Goal: Information Seeking & Learning: Learn about a topic

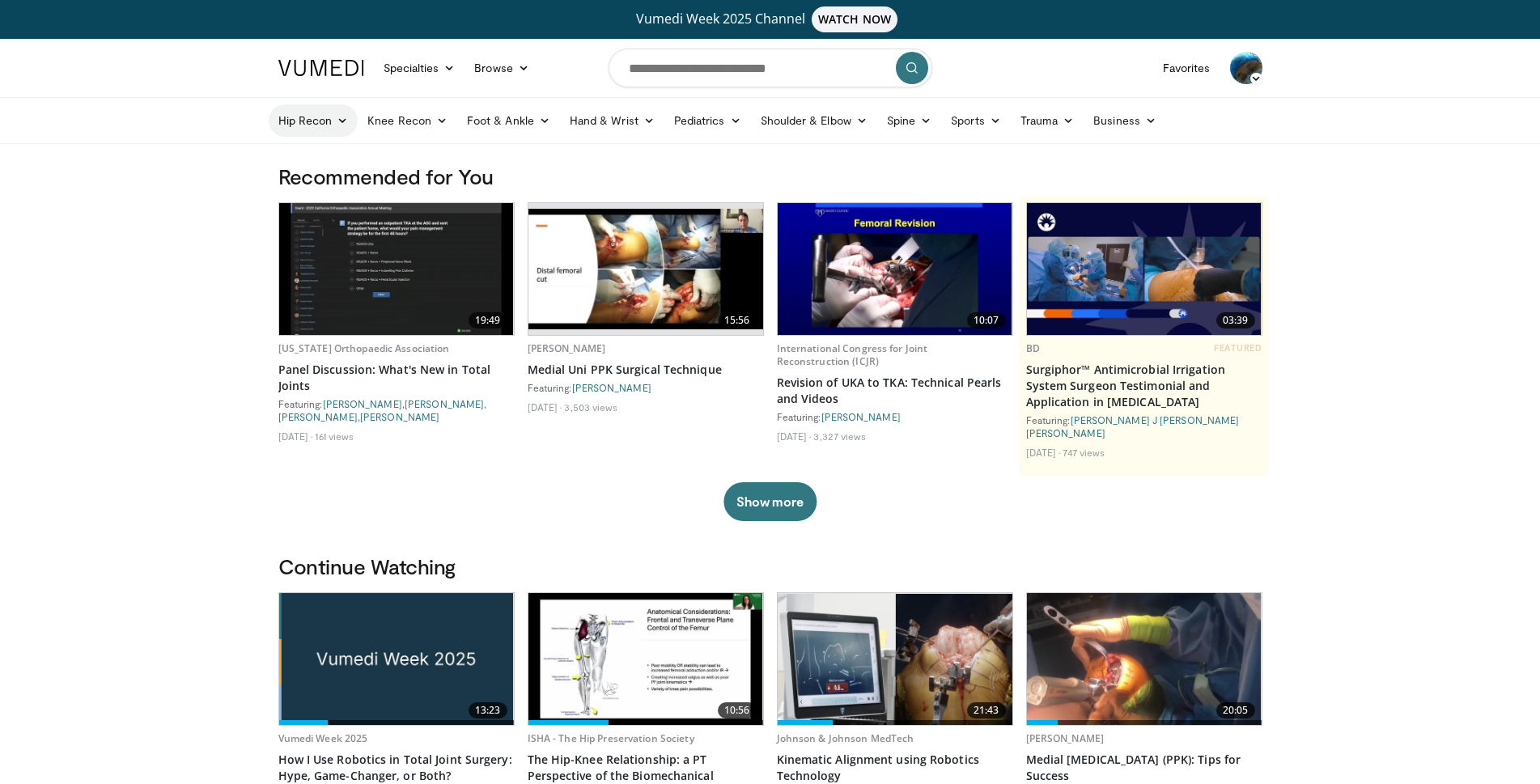
click at [299, 120] on link "Hip Recon" at bounding box center [313, 120] width 89 height 32
click at [319, 154] on link "Hip Arthroplasty" at bounding box center [365, 159] width 193 height 26
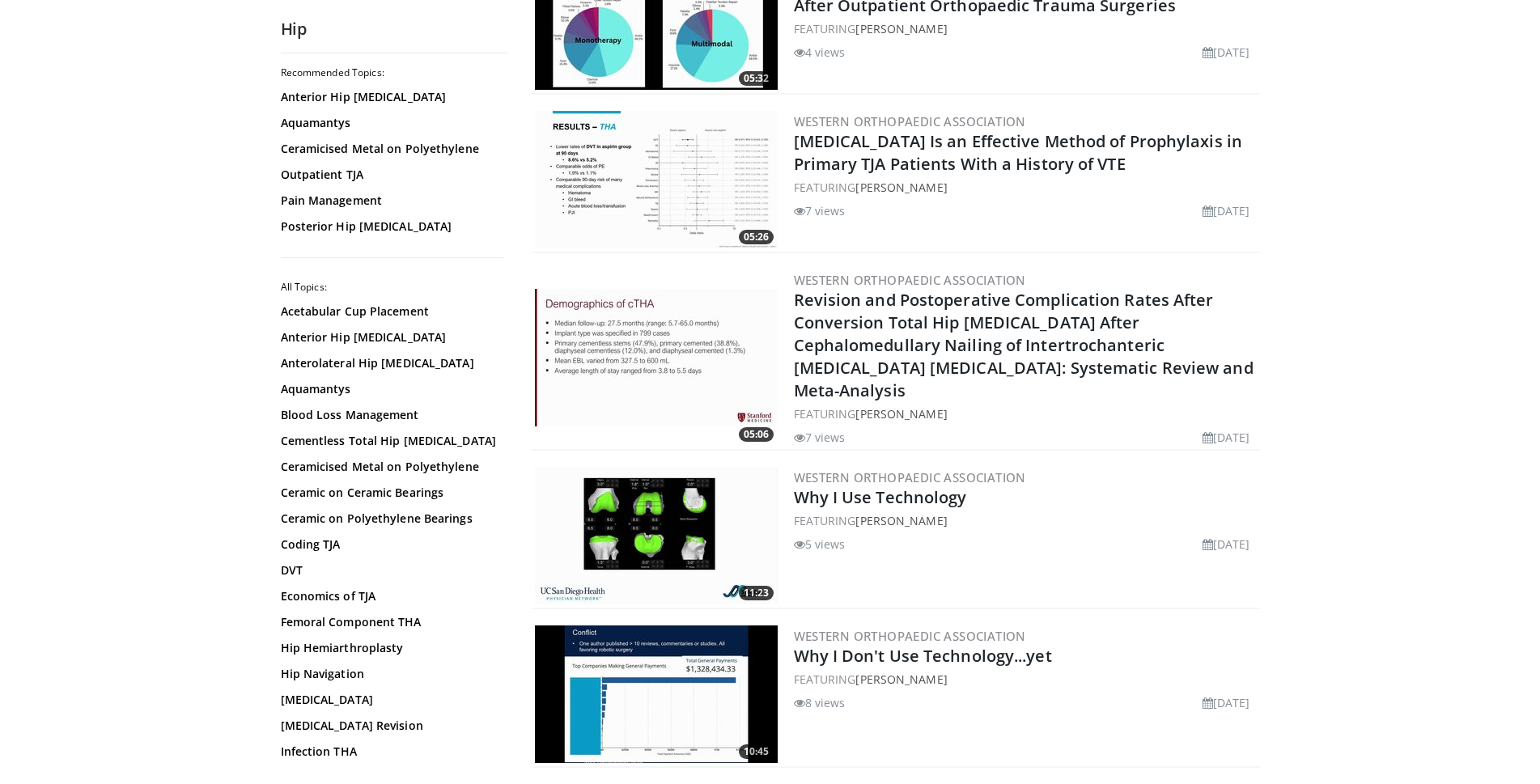
scroll to position [784, 0]
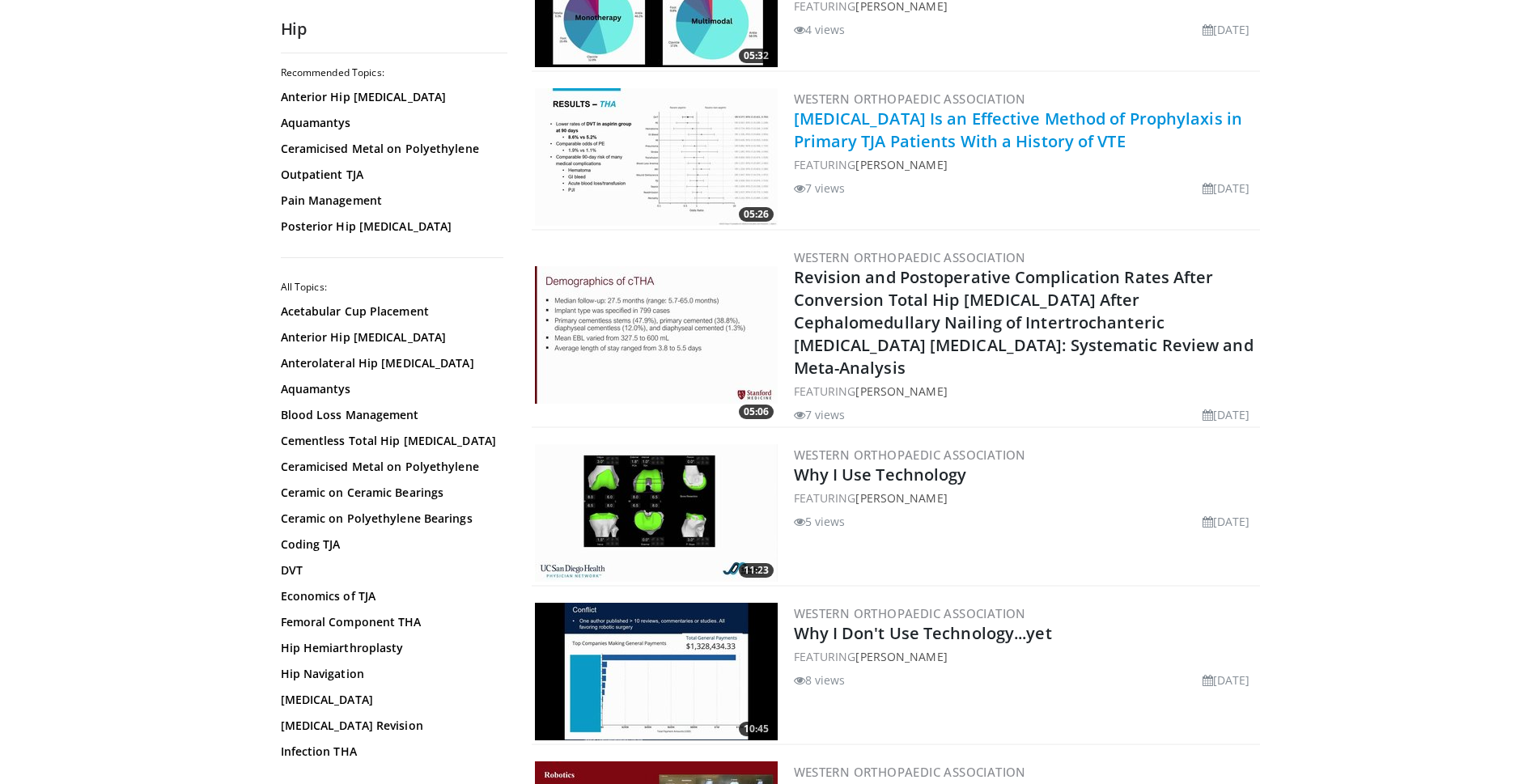
click at [955, 122] on link "[MEDICAL_DATA] Is an Effective Method of Prophylaxis in Primary TJA Patients Wi…" at bounding box center [1019, 130] width 449 height 45
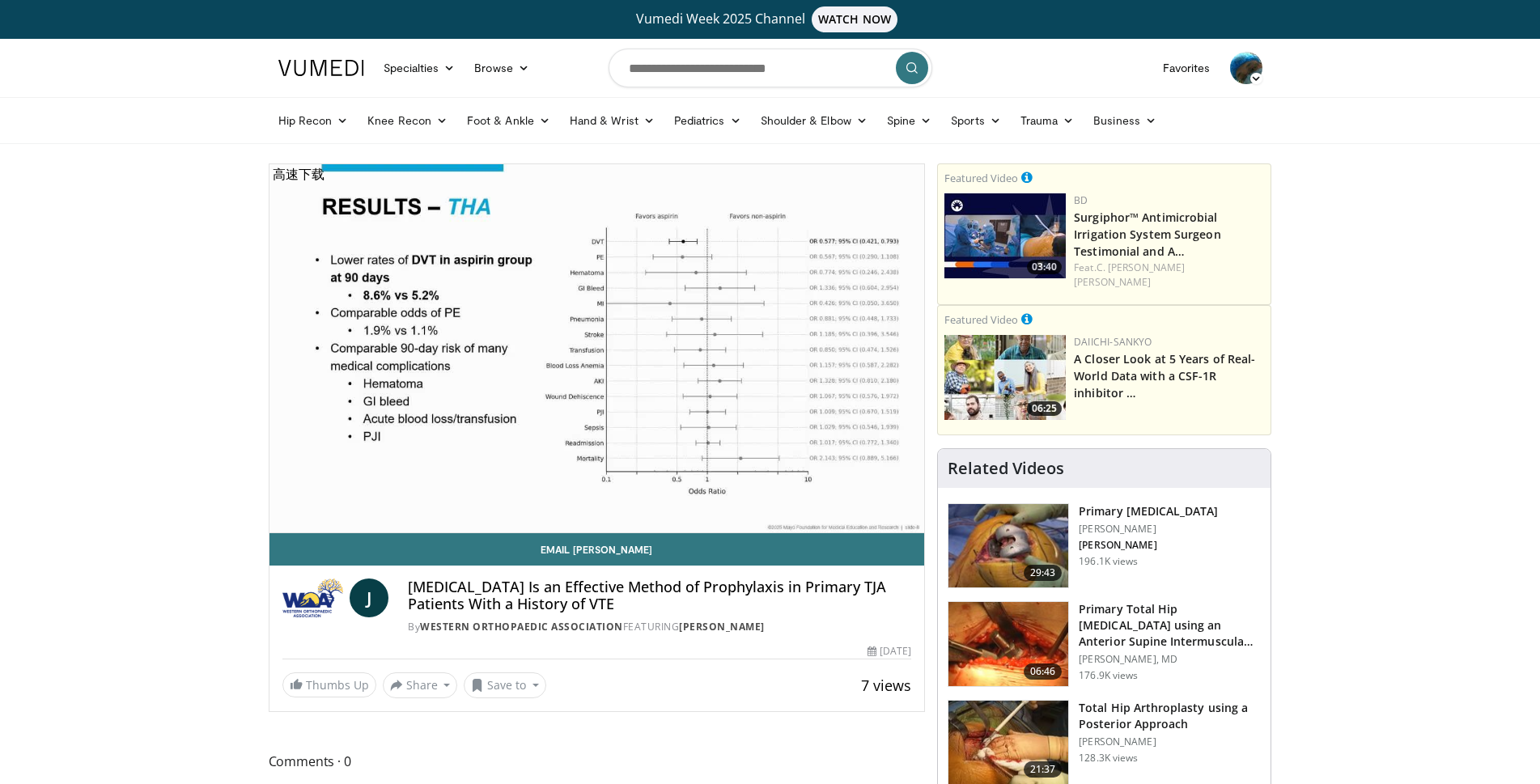
click at [860, 21] on span "WATCH NOW" at bounding box center [854, 19] width 86 height 26
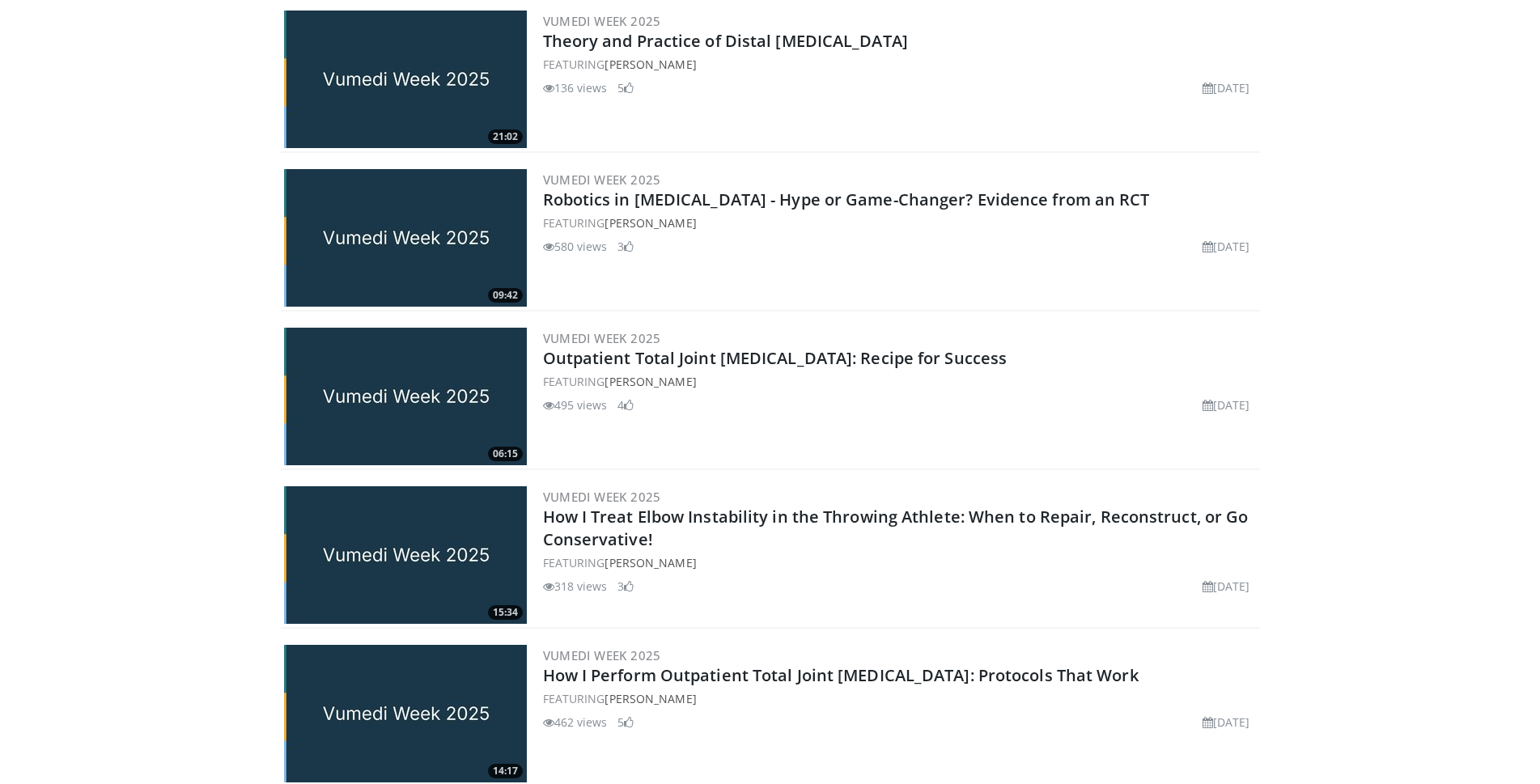
scroll to position [1568, 0]
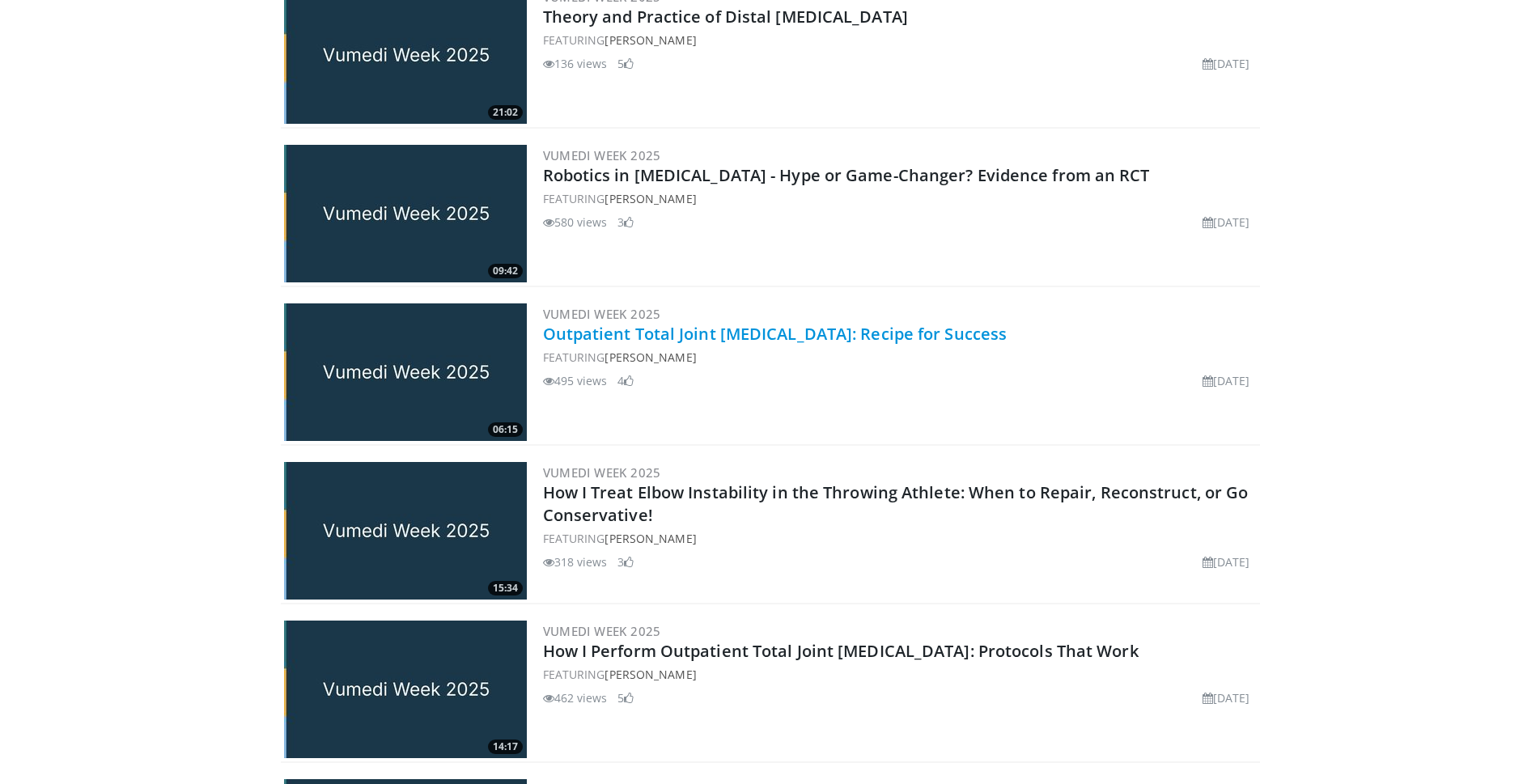
click at [801, 332] on link "Outpatient Total Joint [MEDICAL_DATA]: Recipe for Success" at bounding box center [775, 334] width 465 height 22
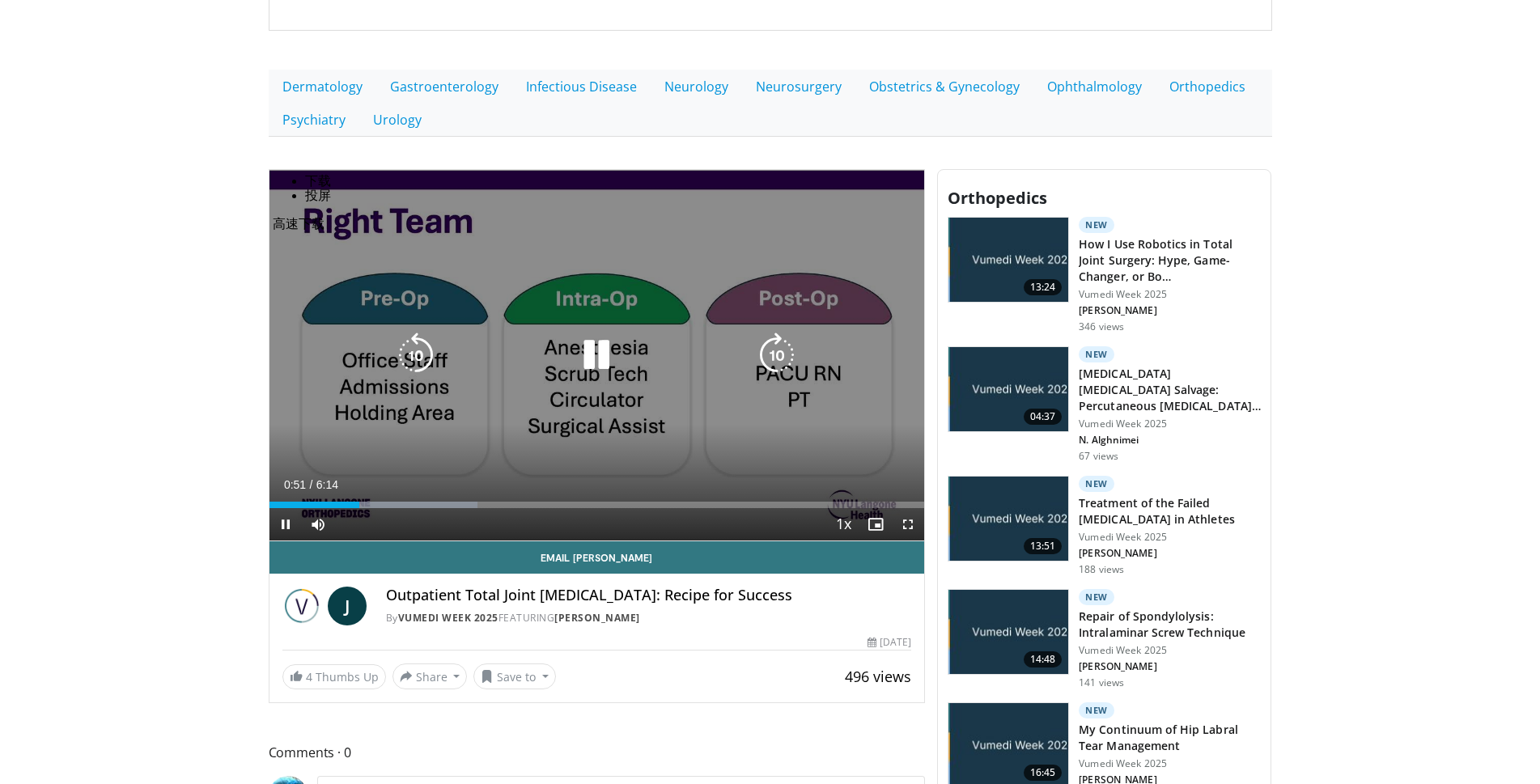
scroll to position [392, 0]
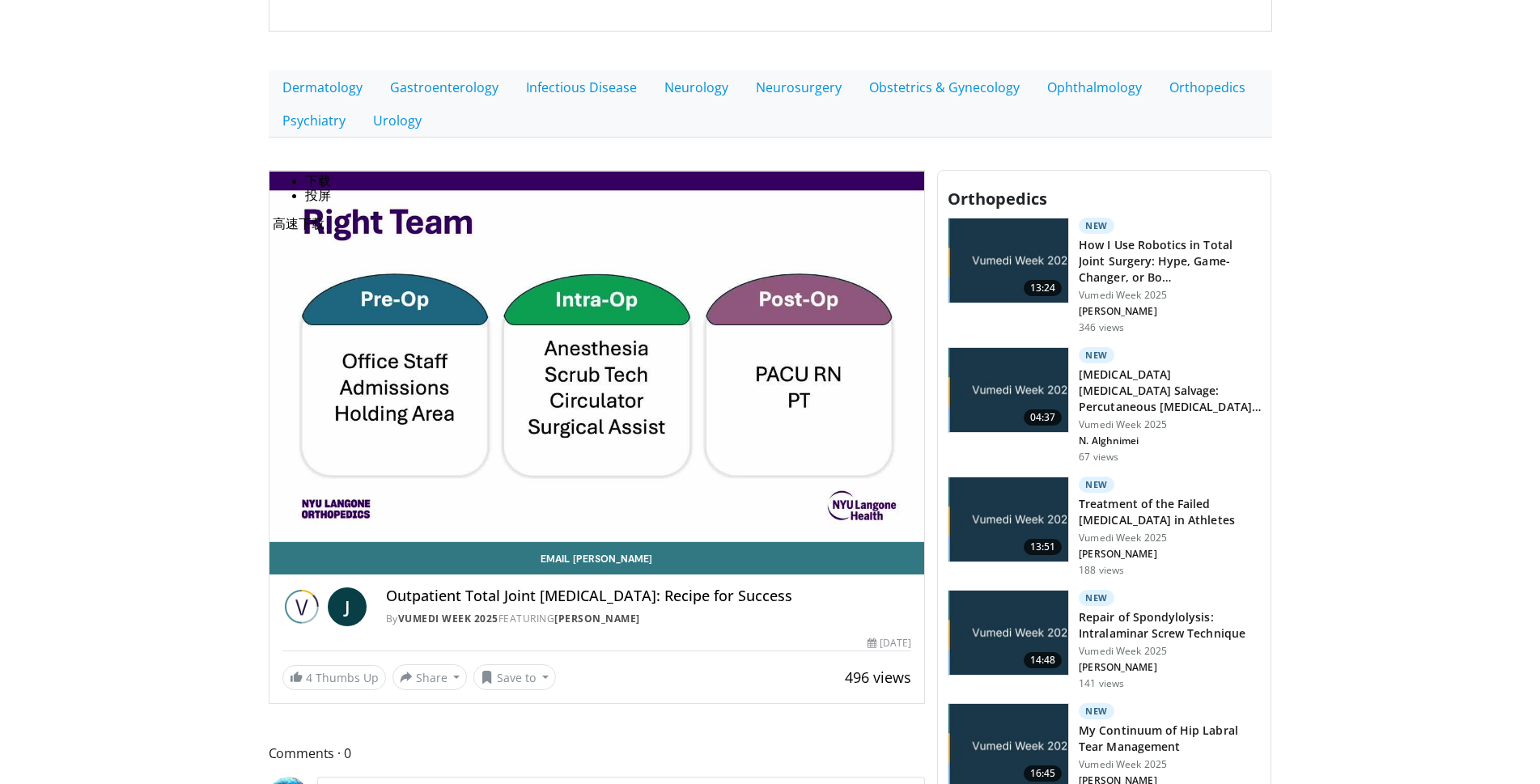
click at [312, 188] on span "下载" at bounding box center [318, 181] width 26 height 14
